Goal: Task Accomplishment & Management: Manage account settings

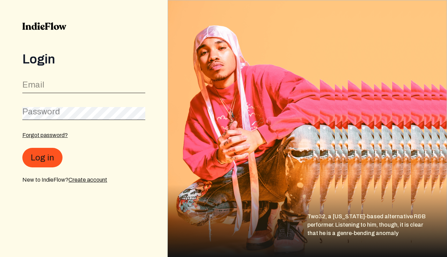
click at [66, 85] on input "email" at bounding box center [83, 86] width 123 height 13
type input "[EMAIL_ADDRESS][DOMAIN_NAME]"
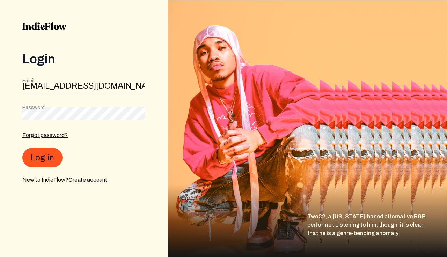
click at [62, 107] on div "Password" at bounding box center [83, 112] width 123 height 16
click at [45, 158] on button "Log in" at bounding box center [42, 158] width 40 height 20
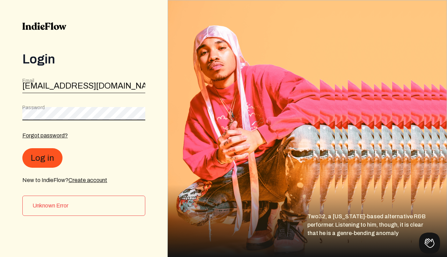
click at [24, 96] on form "Email [PERSON_NAME][EMAIL_ADDRESS][DOMAIN_NAME] Password Forgot password? Log i…" at bounding box center [83, 130] width 123 height 107
click at [51, 158] on button "Log in" at bounding box center [42, 158] width 40 height 20
click at [0, 99] on div "Login Email [PERSON_NAME][EMAIL_ADDRESS][DOMAIN_NAME] Password Forgot password?…" at bounding box center [83, 128] width 167 height 257
click at [8, 105] on div "Login Email [PERSON_NAME][EMAIL_ADDRESS][DOMAIN_NAME] Password Forgot password?…" at bounding box center [83, 128] width 167 height 257
click at [36, 158] on button "Log in" at bounding box center [42, 158] width 40 height 20
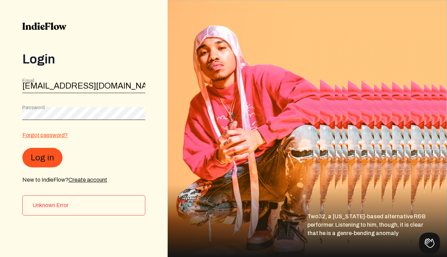
click at [56, 137] on link "Forgot password?" at bounding box center [44, 135] width 45 height 6
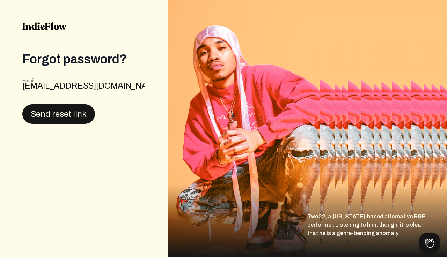
click at [79, 111] on button "Send reset link" at bounding box center [58, 114] width 73 height 20
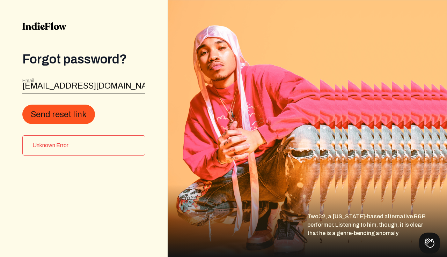
drag, startPoint x: 127, startPoint y: 84, endPoint x: 28, endPoint y: 75, distance: 100.2
click at [28, 75] on div "Forgot password? Email [EMAIL_ADDRESS][DOMAIN_NAME] Send reset link Unknown Err…" at bounding box center [83, 103] width 123 height 103
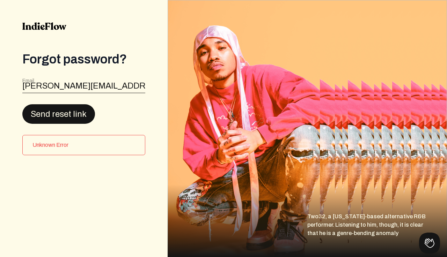
click at [45, 110] on button "Send reset link" at bounding box center [58, 114] width 73 height 20
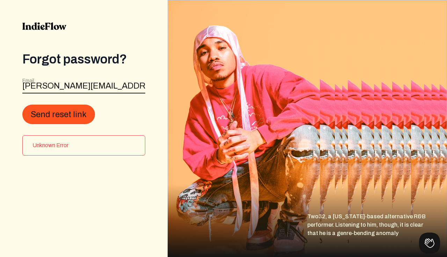
drag, startPoint x: 126, startPoint y: 87, endPoint x: 0, endPoint y: 70, distance: 126.6
click at [0, 71] on div "Forgot password? Email [PERSON_NAME][EMAIL_ADDRESS][DOMAIN_NAME] Send reset lin…" at bounding box center [83, 128] width 167 height 257
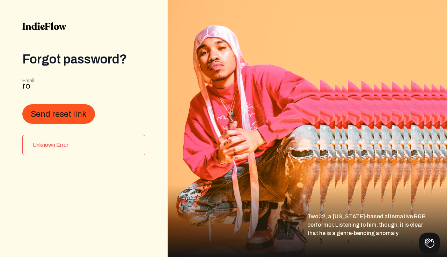
click at [112, 68] on div "Forgot password? Email ro Send reset link Unknown Error" at bounding box center [83, 103] width 123 height 103
click at [72, 86] on input "ro" at bounding box center [83, 86] width 123 height 13
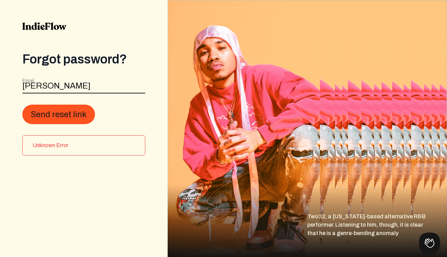
type input "[EMAIL_ADDRESS][DOMAIN_NAME]"
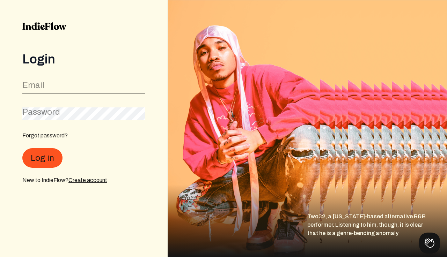
type input "[EMAIL_ADDRESS][DOMAIN_NAME]"
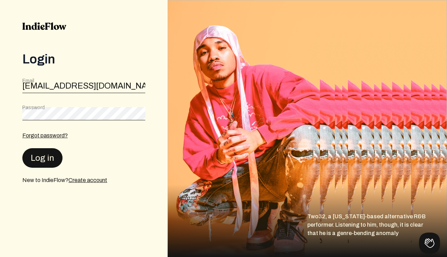
click at [47, 156] on button "Log in" at bounding box center [42, 158] width 40 height 20
